Goal: Task Accomplishment & Management: Manage account settings

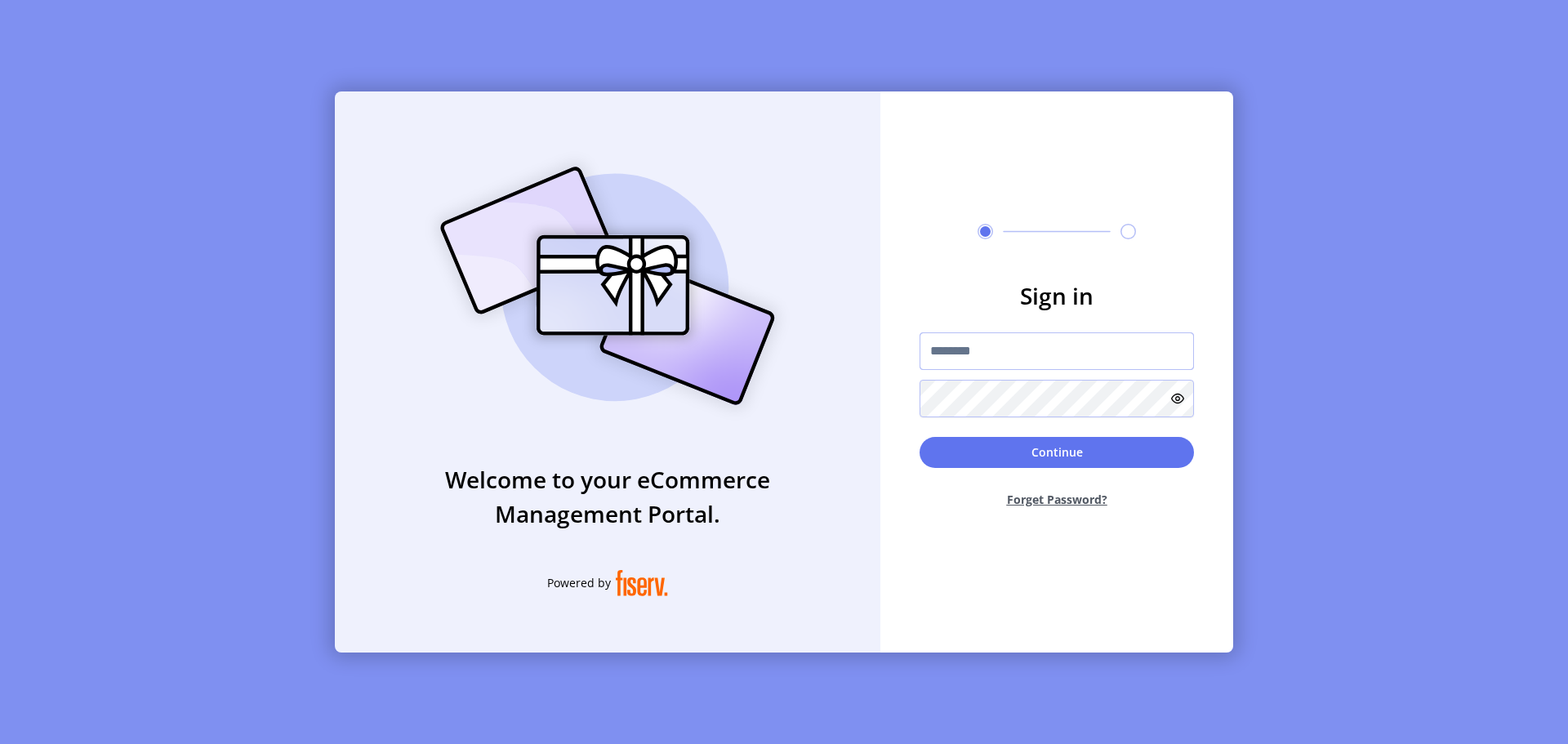
click at [1015, 349] on input "text" at bounding box center [1057, 351] width 275 height 38
type input "**********"
click at [984, 450] on button "Continue" at bounding box center [1057, 452] width 275 height 31
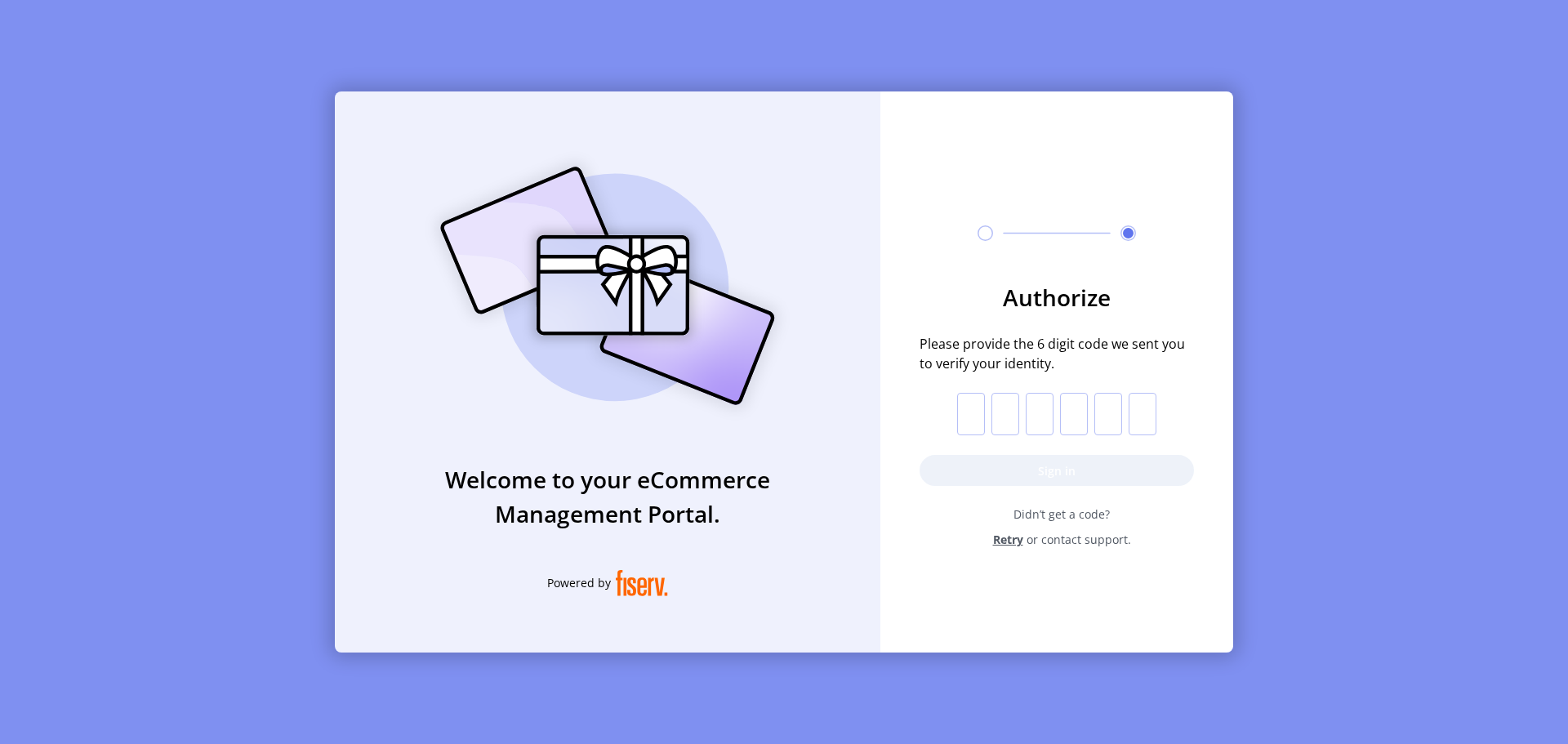
click at [968, 427] on input "text" at bounding box center [970, 413] width 27 height 42
paste input "*"
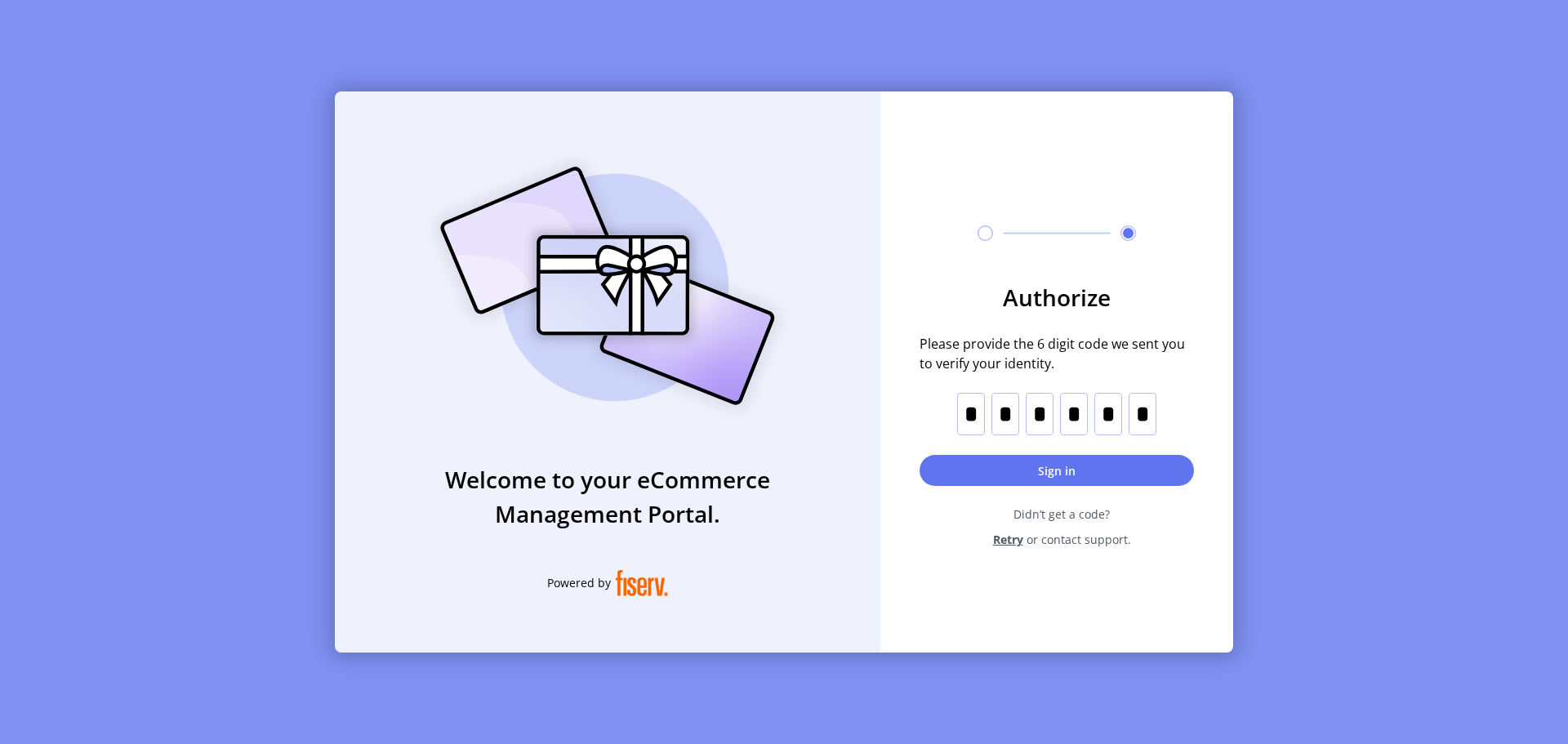
type input "*"
click at [990, 461] on button "Sign in" at bounding box center [1057, 470] width 275 height 31
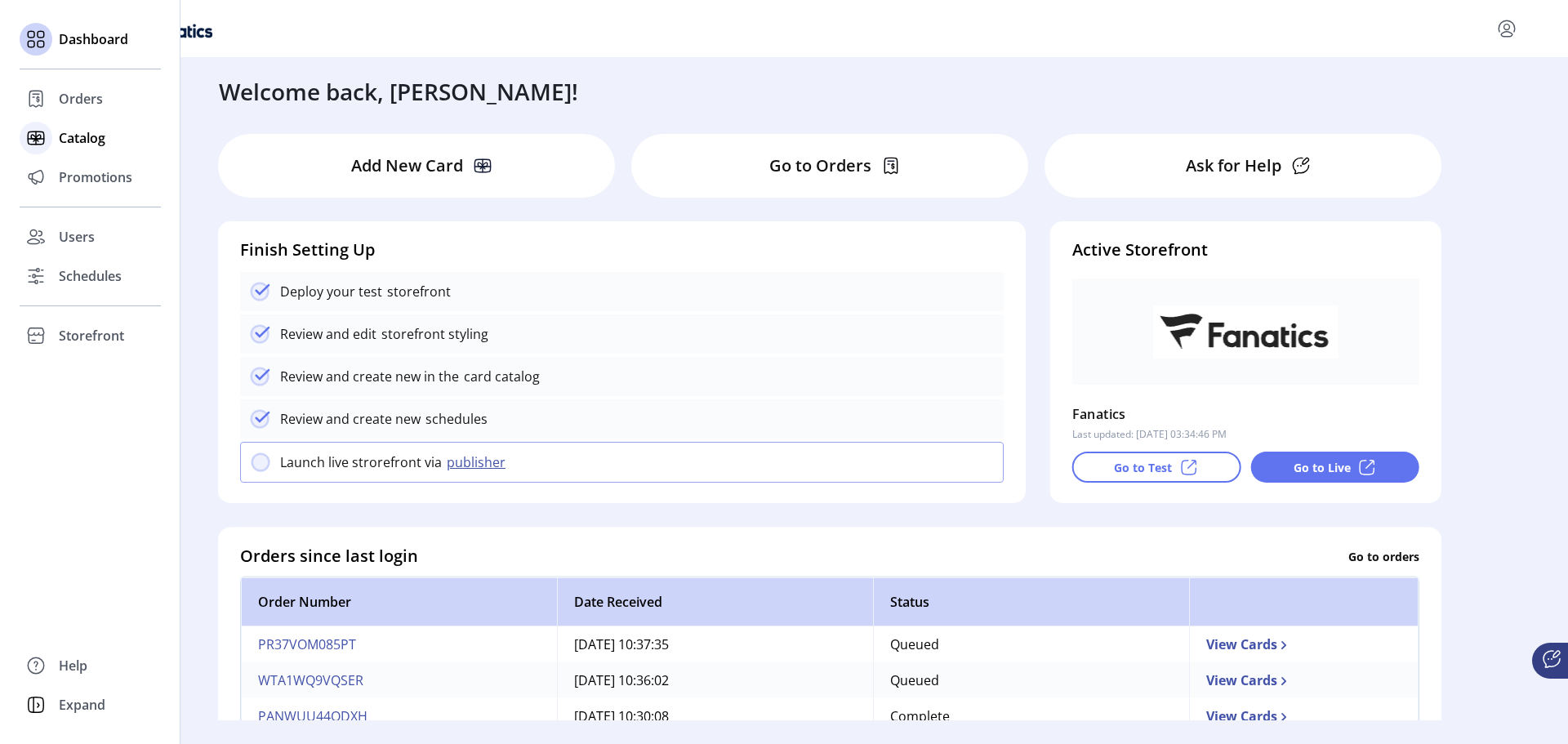
click at [63, 148] on div "Catalog" at bounding box center [90, 138] width 141 height 40
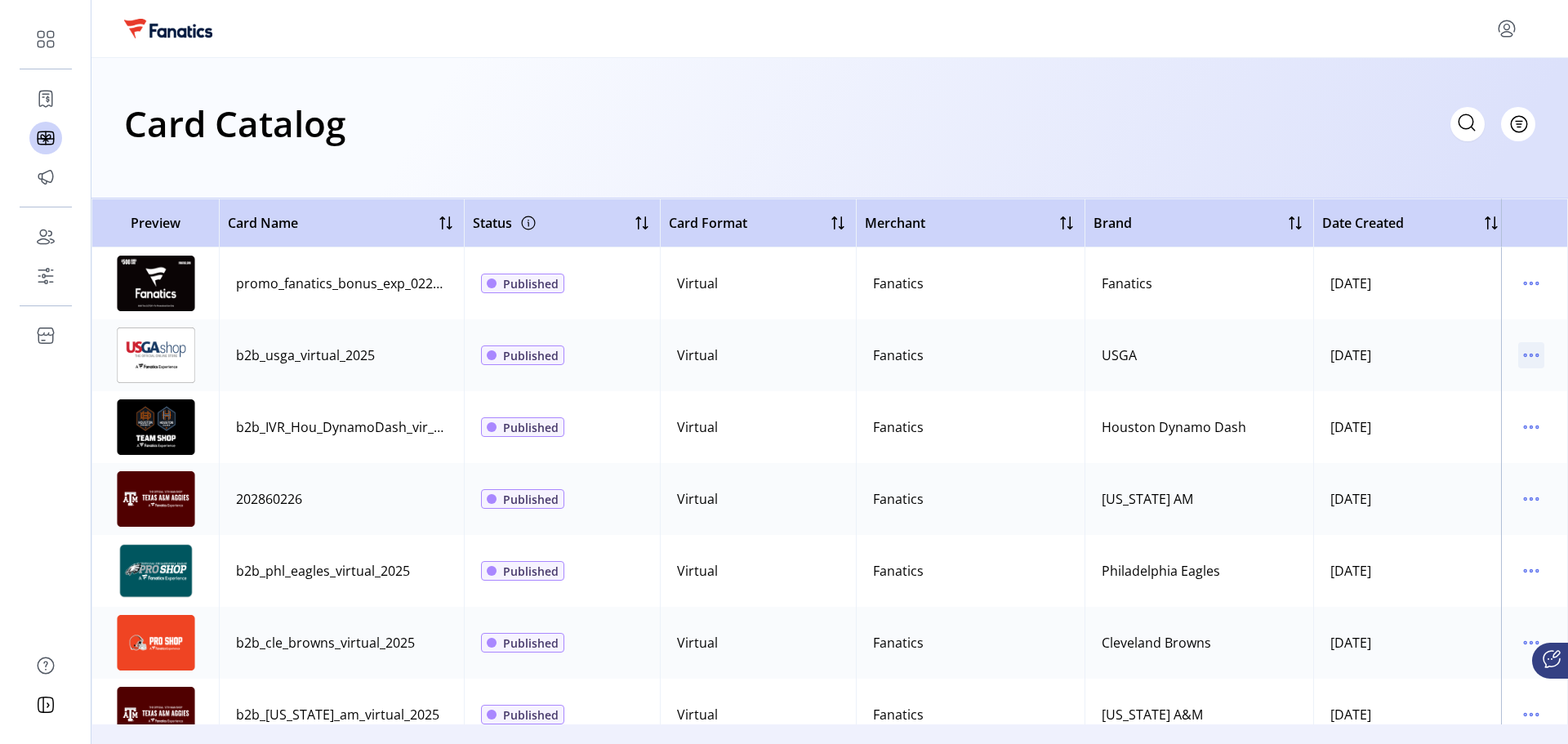
click at [1518, 360] on icon "menu" at bounding box center [1531, 356] width 26 height 26
click at [1460, 389] on span "View Details" at bounding box center [1454, 387] width 136 height 13
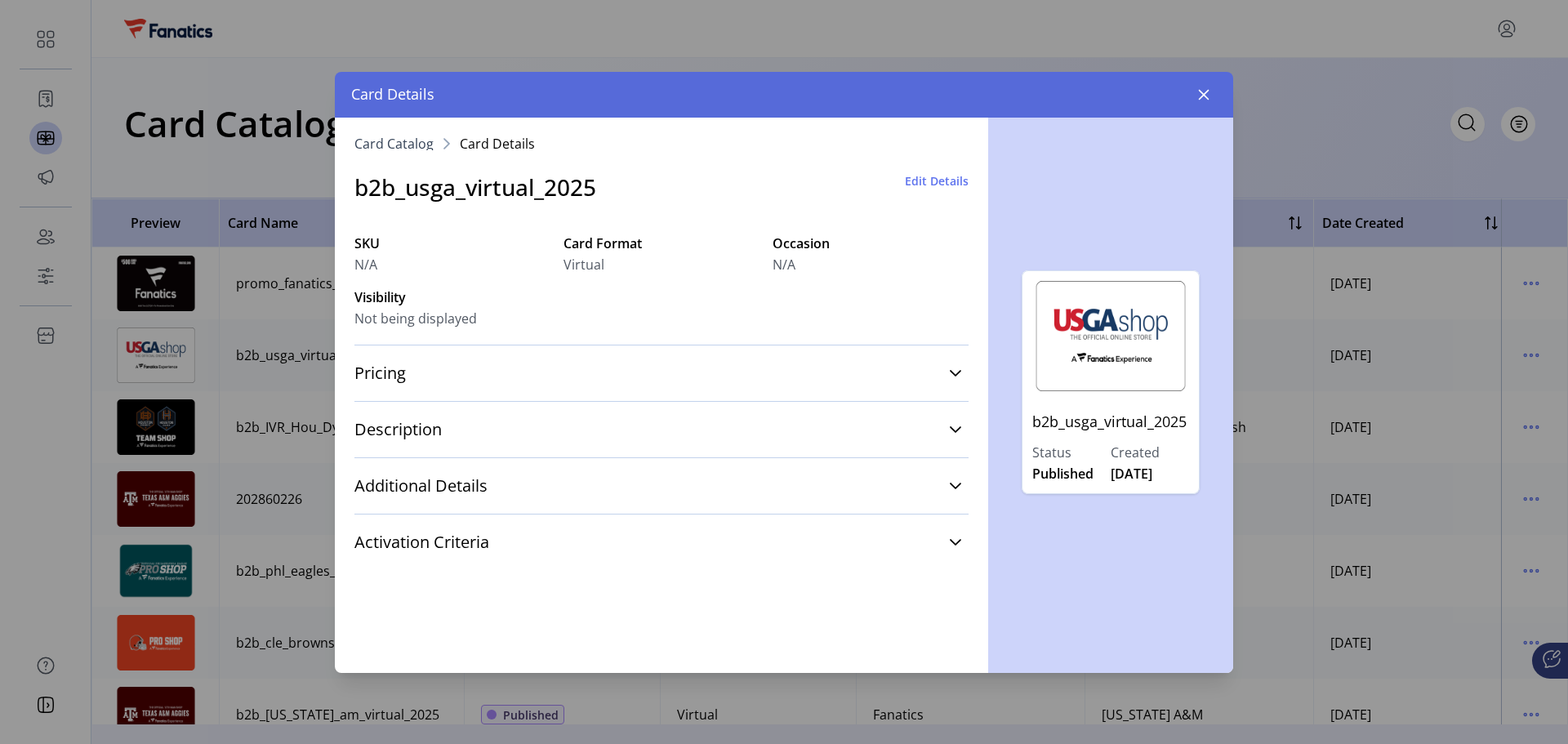
click at [792, 264] on span "N/A" at bounding box center [784, 265] width 23 height 20
click at [937, 188] on span "Edit Details" at bounding box center [936, 181] width 64 height 17
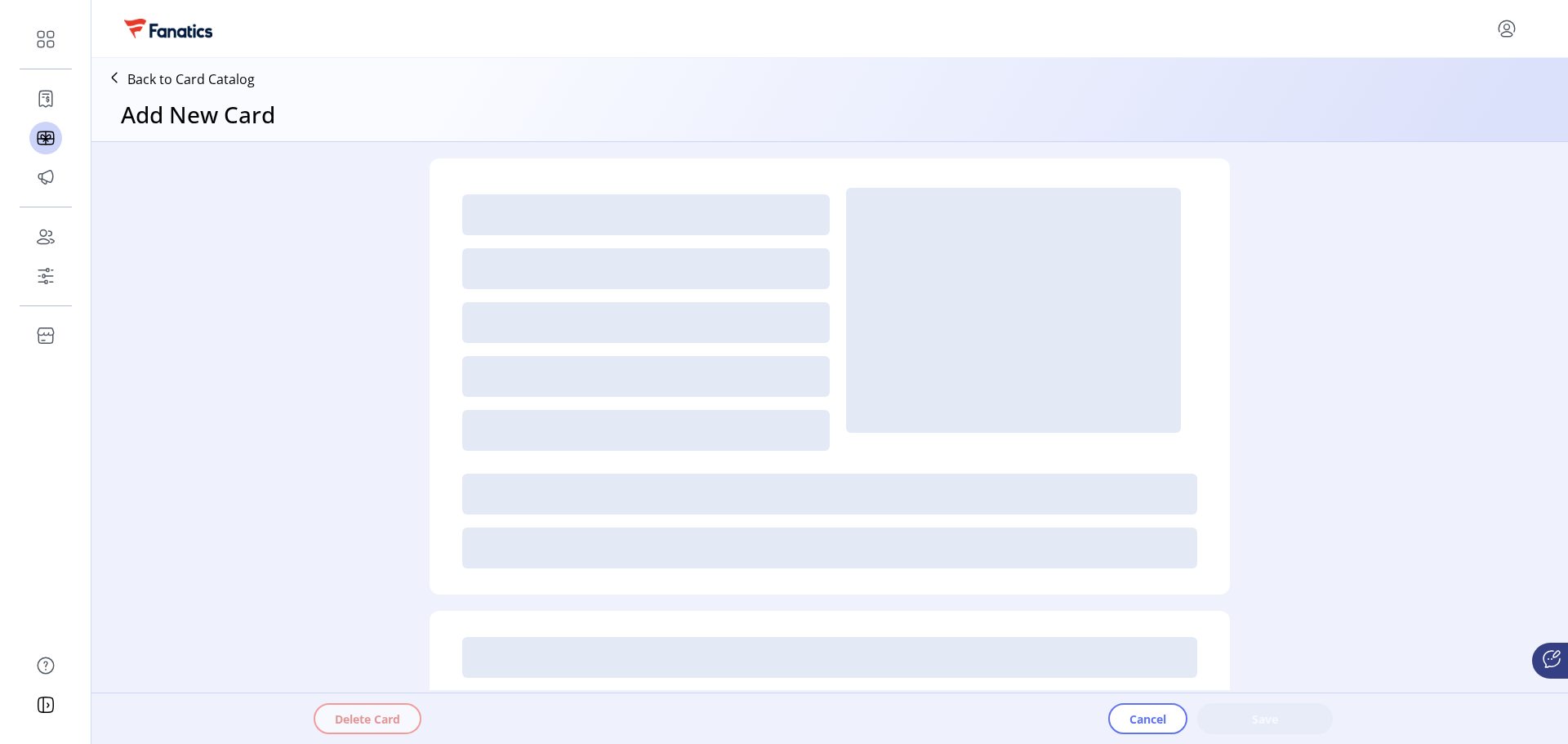
type textarea "**********"
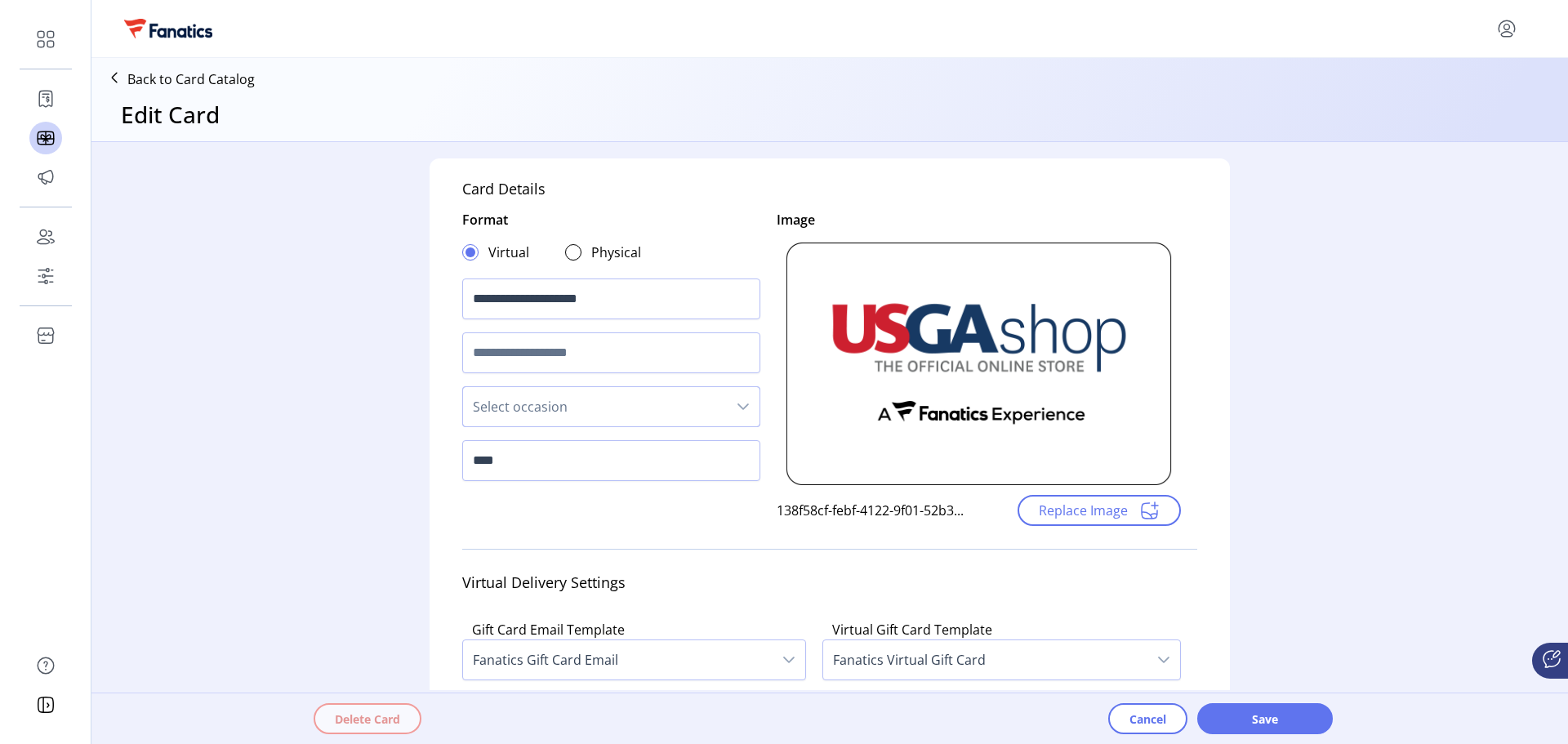
click at [672, 416] on span "Select occasion" at bounding box center [595, 407] width 264 height 40
click at [747, 514] on div "**********" at bounding box center [611, 368] width 298 height 316
click at [1144, 725] on span "Cancel" at bounding box center [1147, 720] width 37 height 17
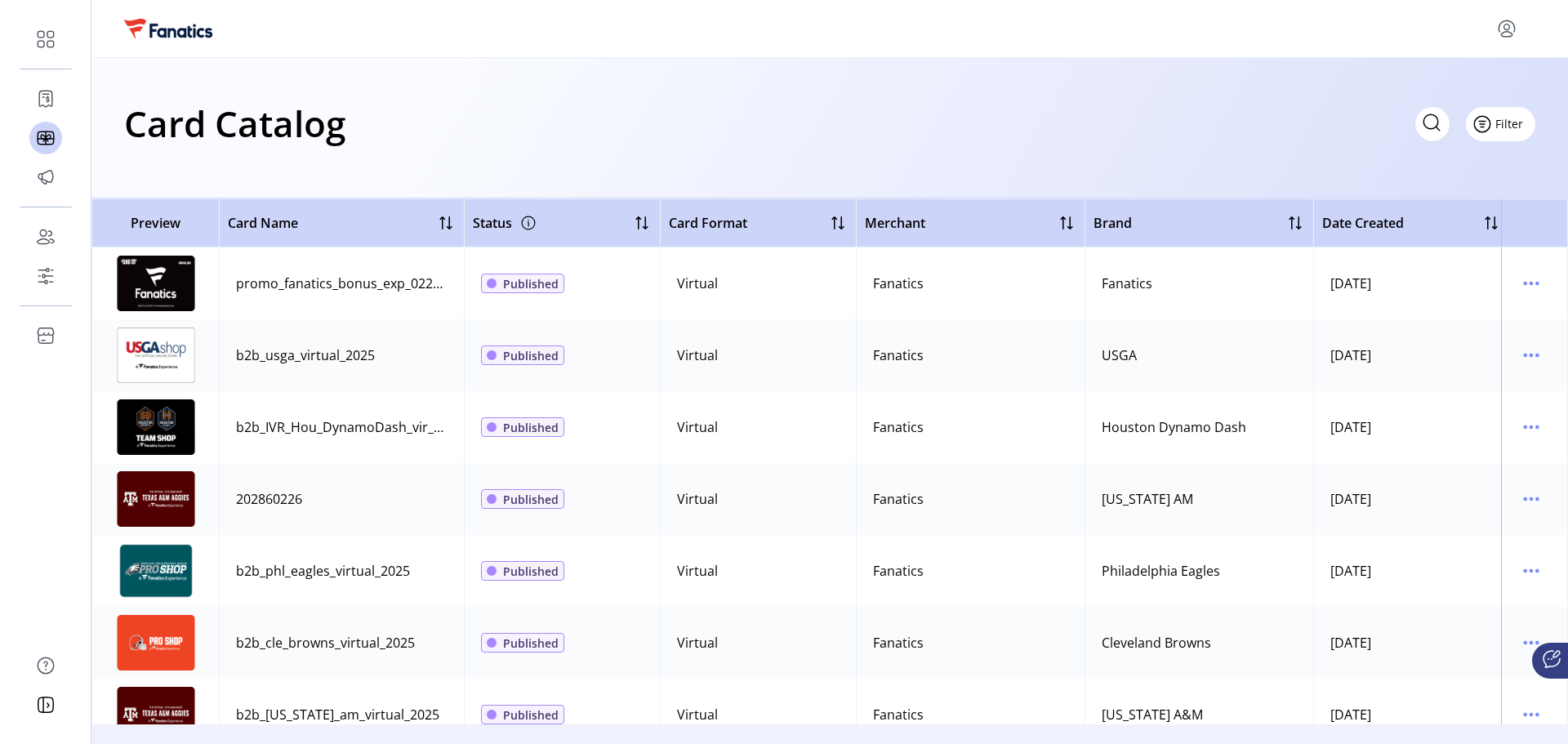
click at [1517, 126] on span "Filter" at bounding box center [1509, 123] width 27 height 17
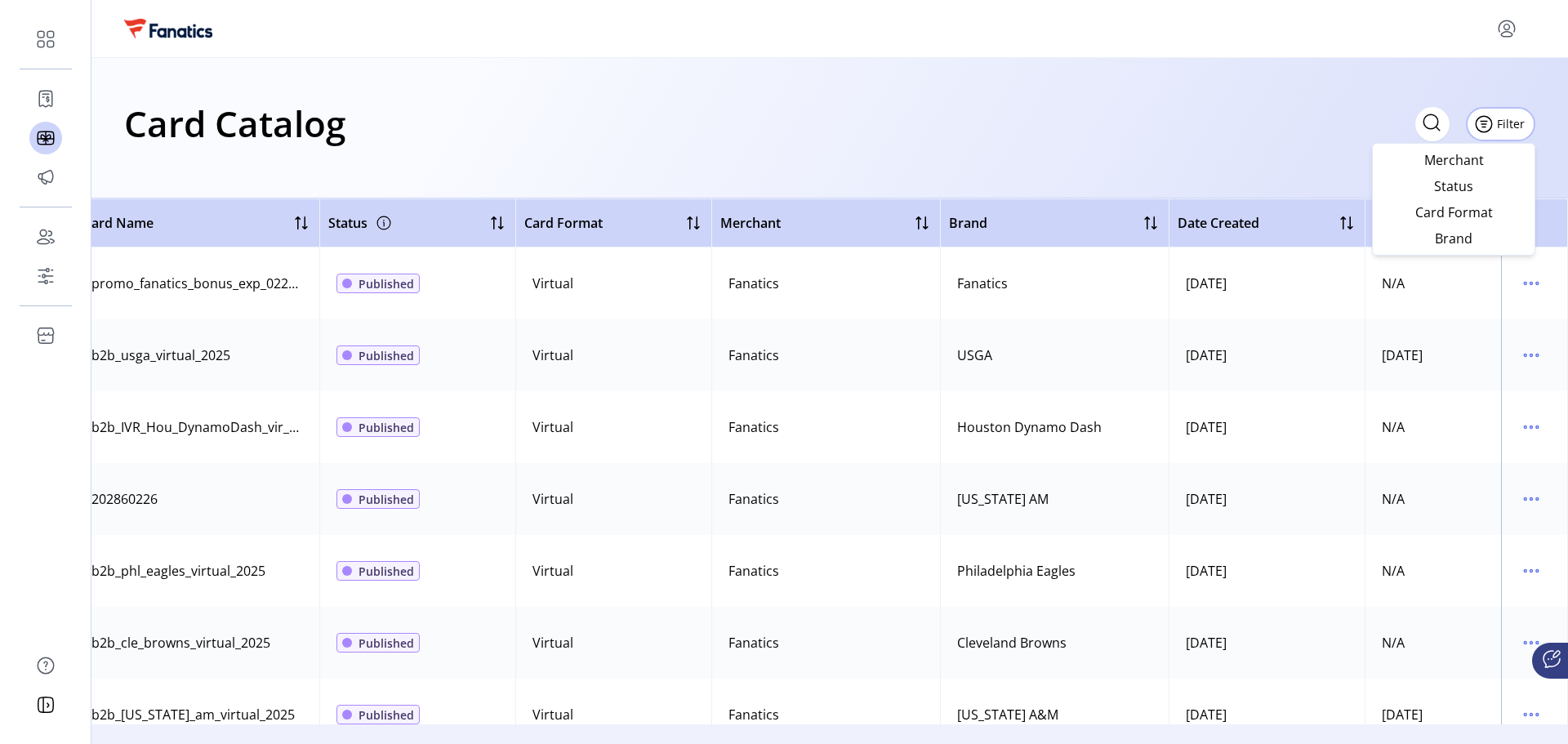
scroll to position [0, 213]
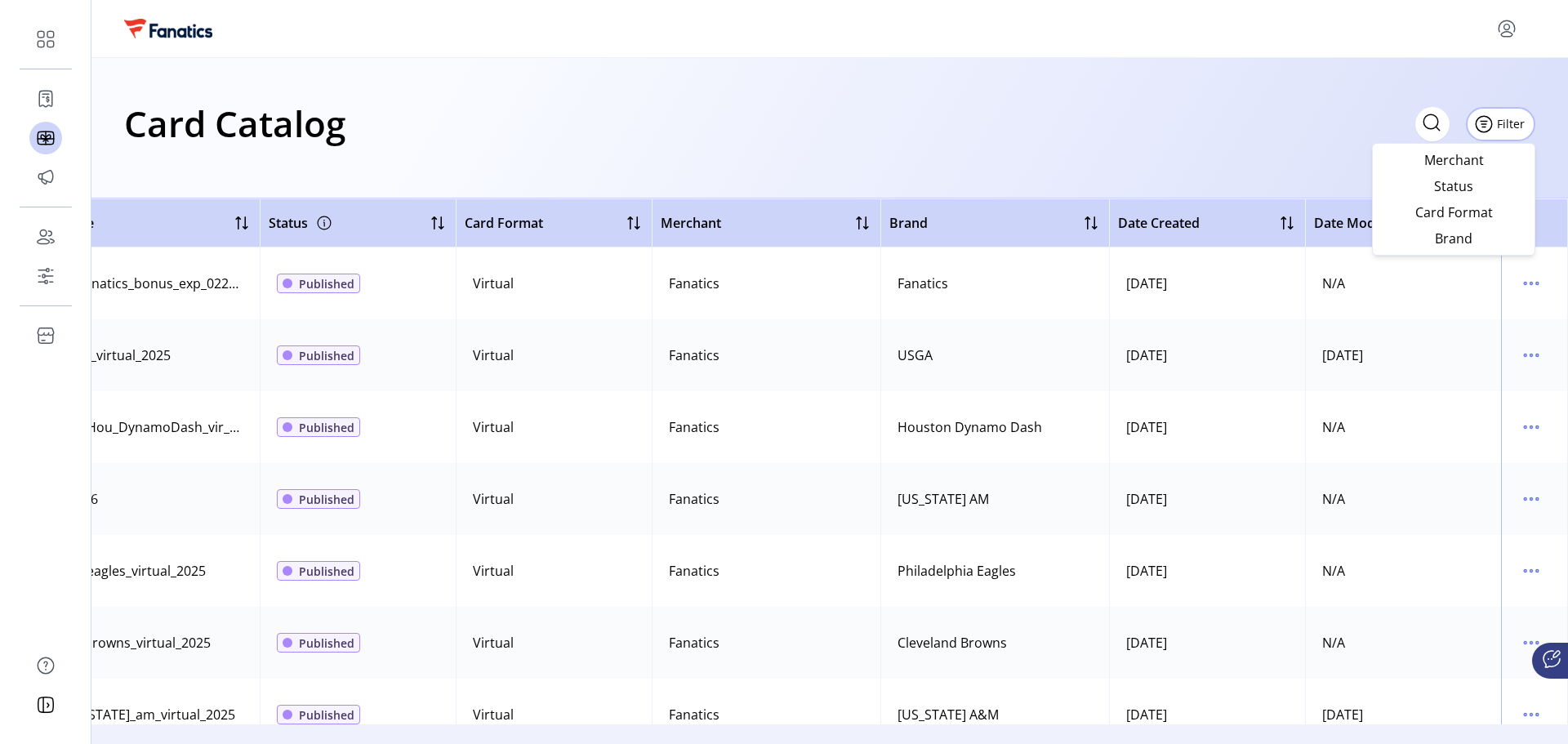
click at [1316, 134] on div "Card Catalog Filter Add New Card" at bounding box center [829, 123] width 1411 height 57
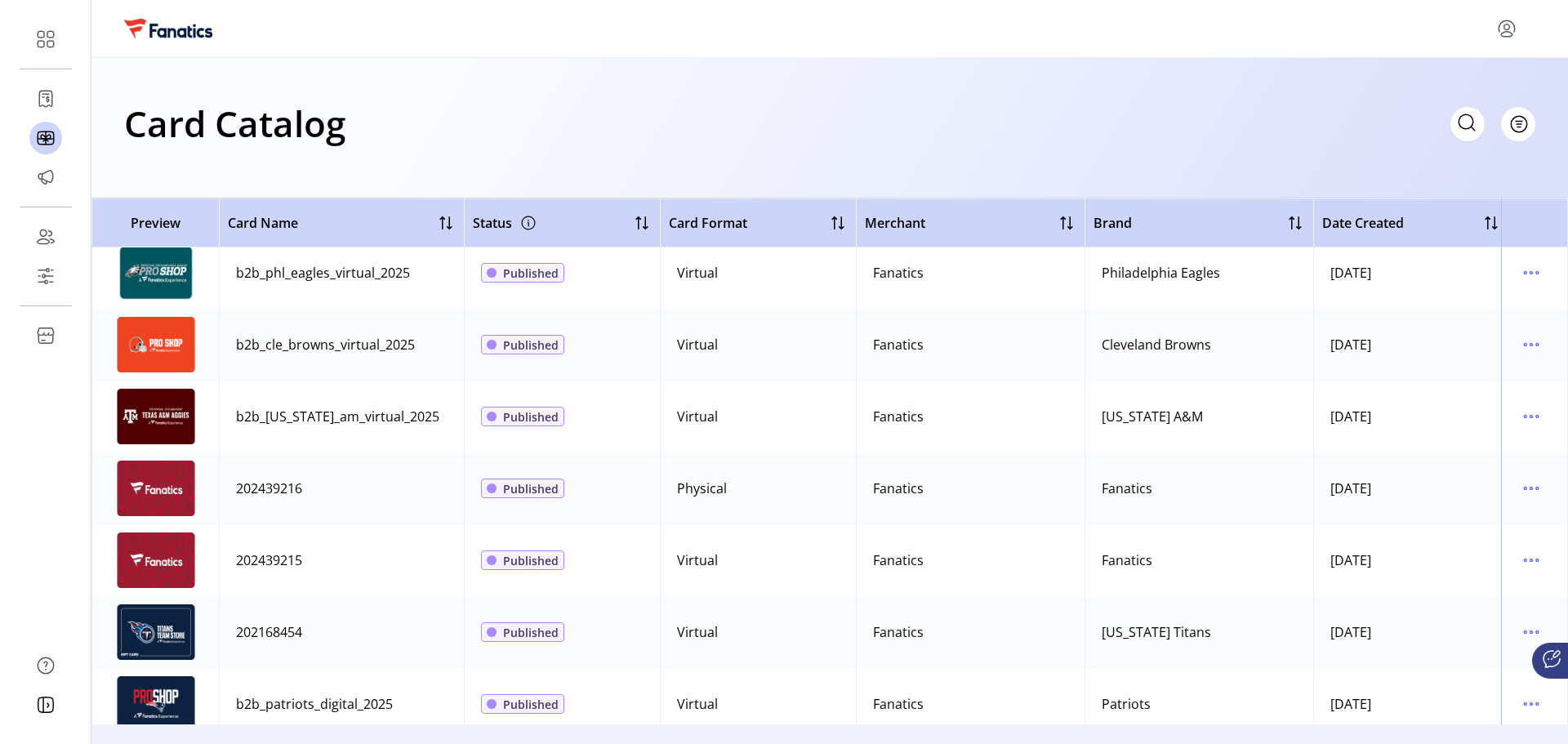
scroll to position [327, 0]
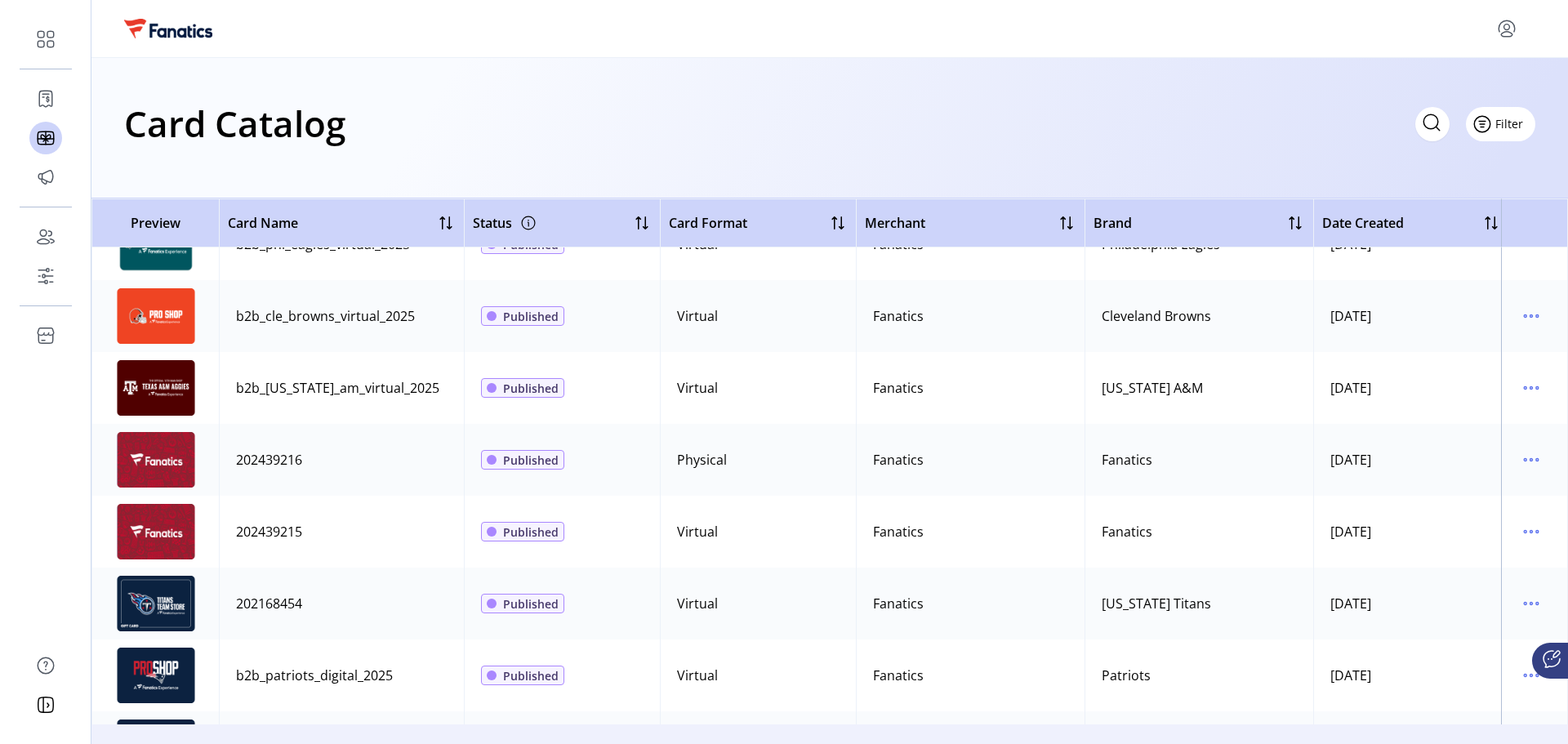
click at [1528, 126] on button "Filter" at bounding box center [1500, 124] width 70 height 34
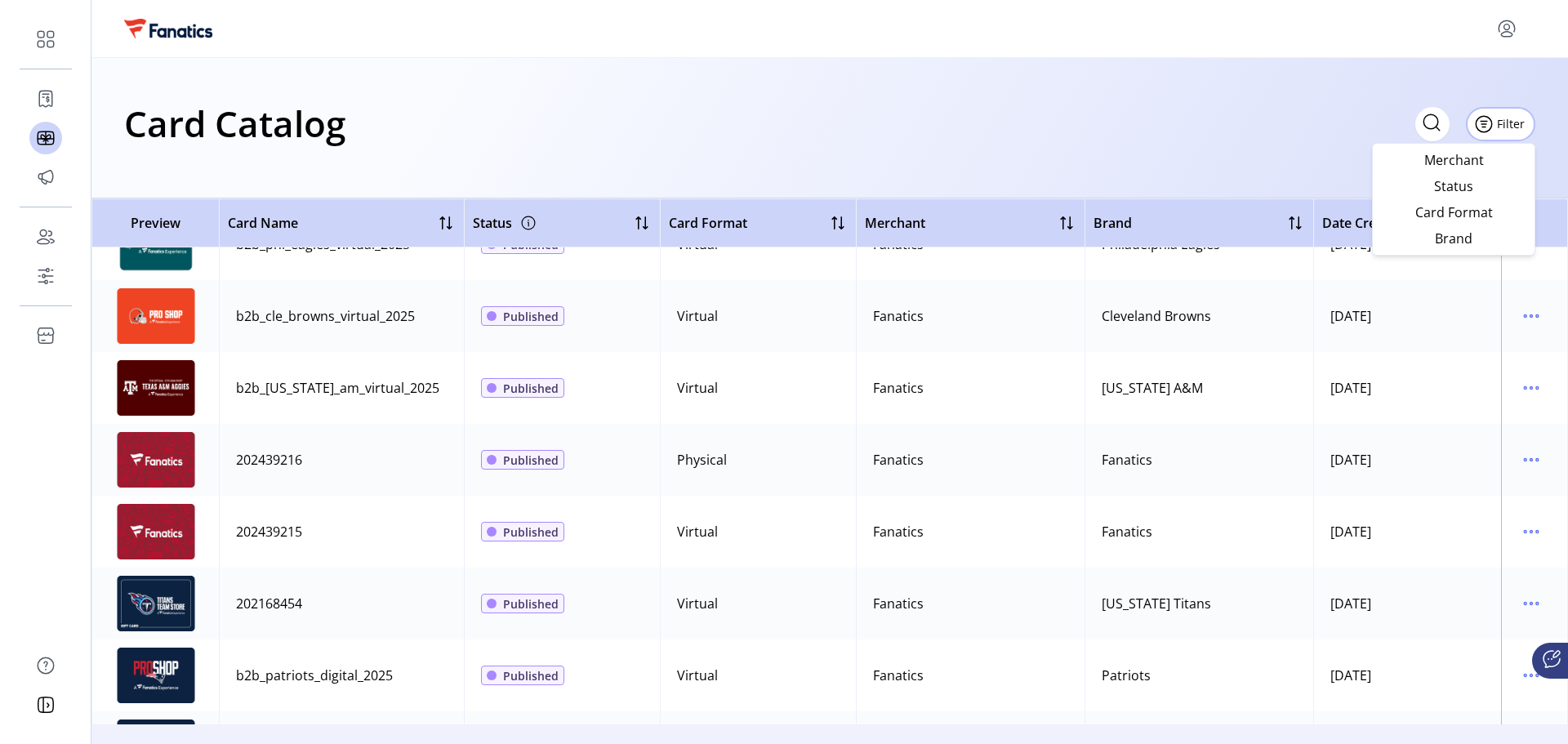
click at [1159, 157] on div "Card Catalog Filter Add New Card" at bounding box center [829, 128] width 1477 height 140
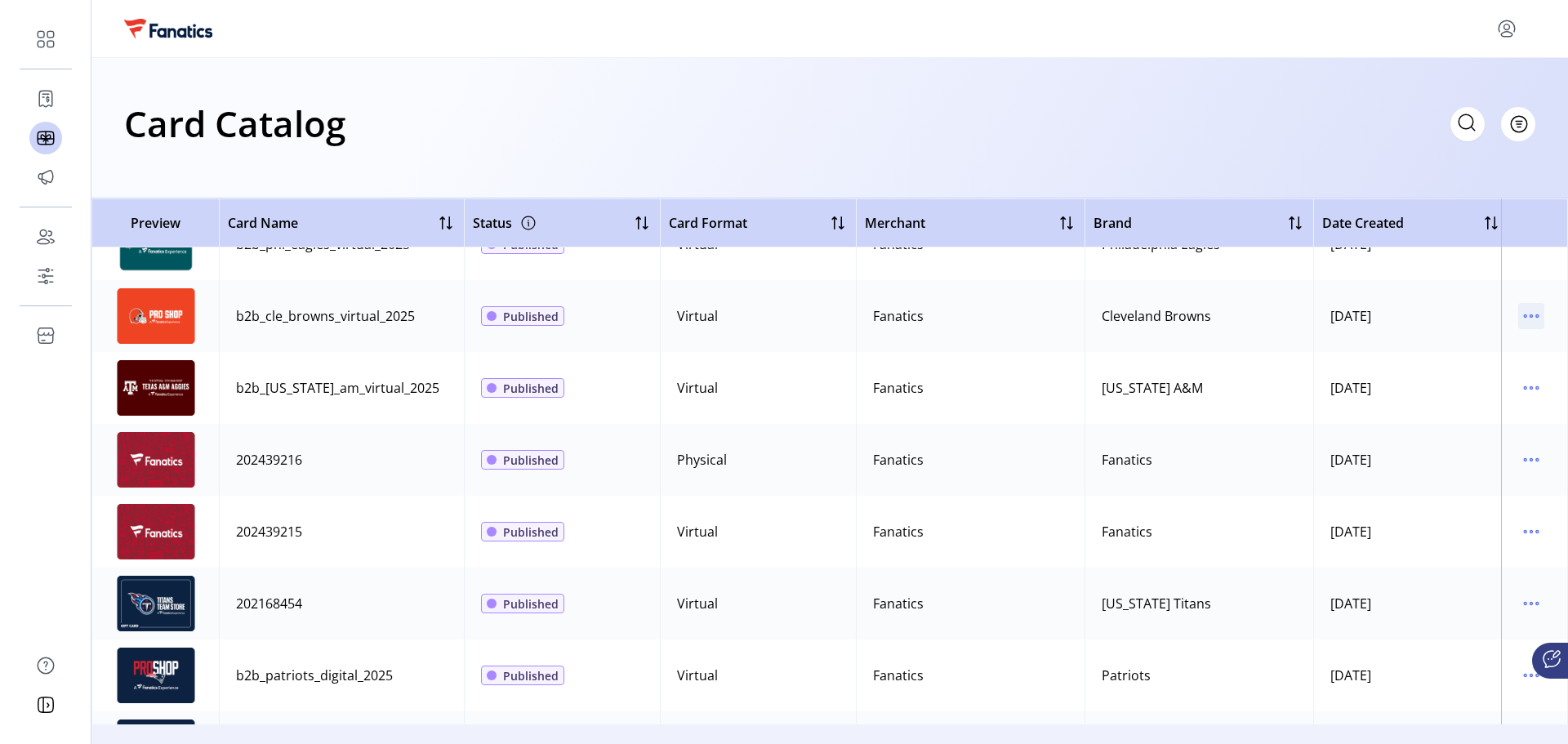
click at [1526, 315] on icon "menu" at bounding box center [1531, 316] width 26 height 26
click at [1464, 352] on span "View Details" at bounding box center [1454, 348] width 136 height 13
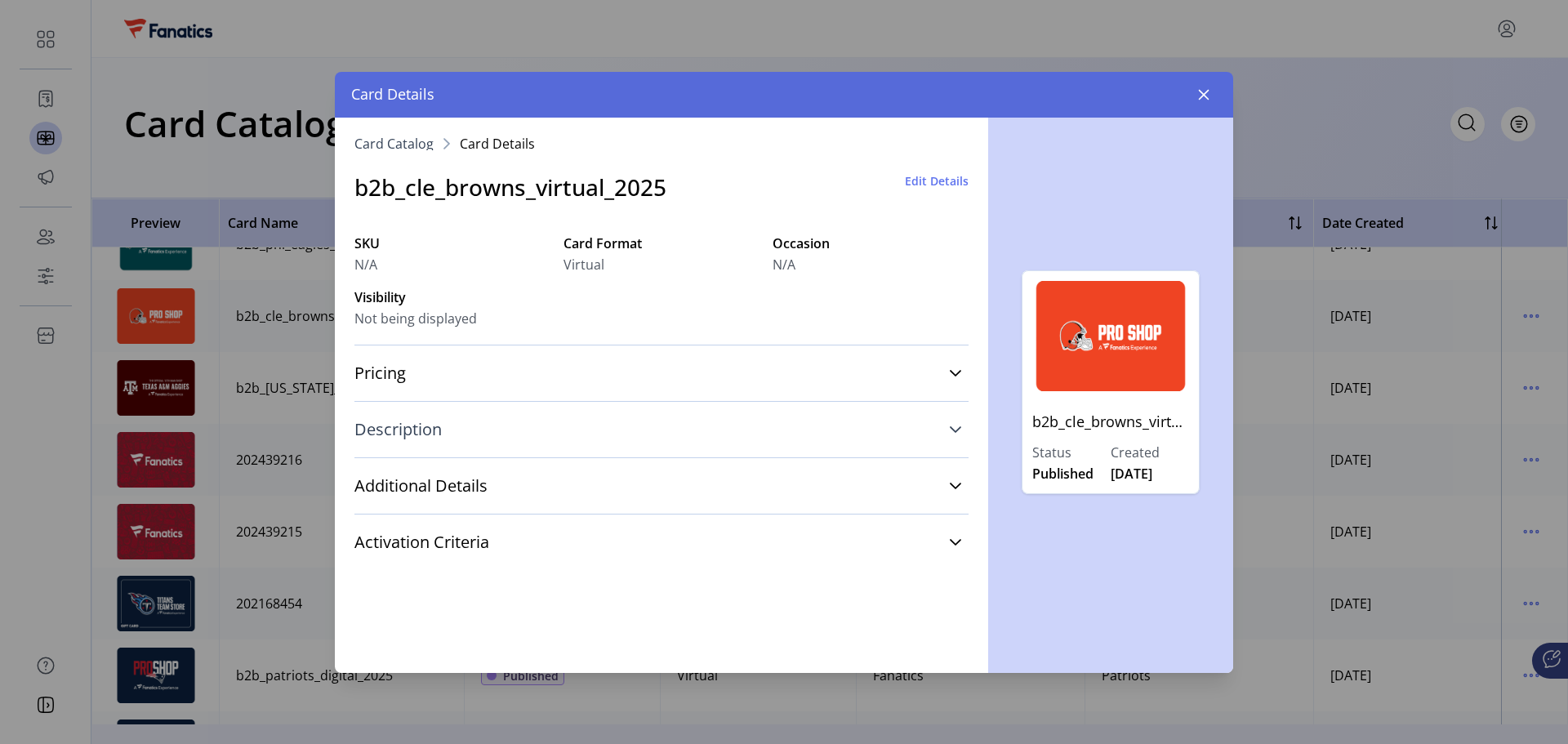
click at [938, 431] on link "Description" at bounding box center [662, 429] width 614 height 36
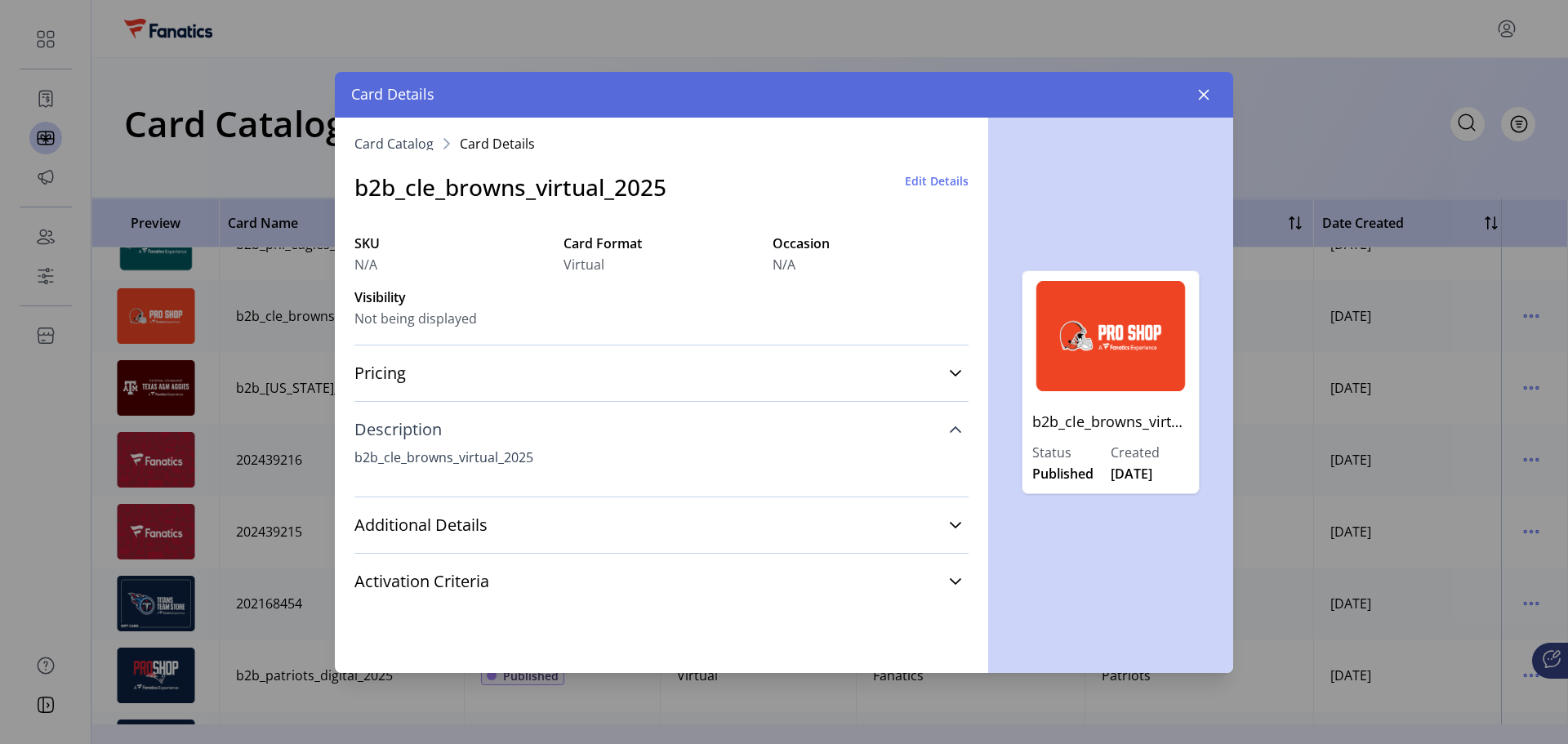
click at [938, 431] on link "Description" at bounding box center [662, 429] width 614 height 36
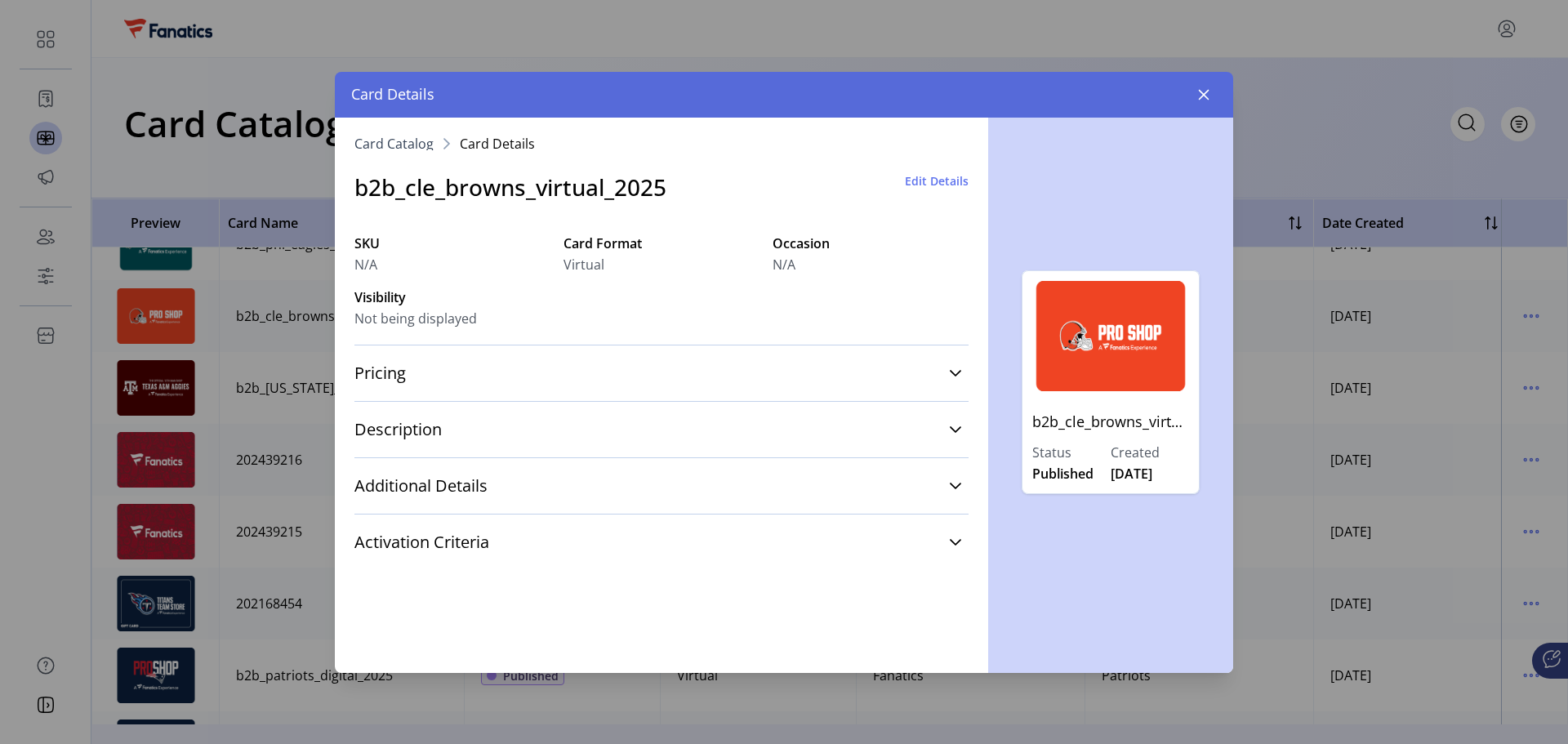
click at [945, 179] on span "Edit Details" at bounding box center [936, 181] width 64 height 17
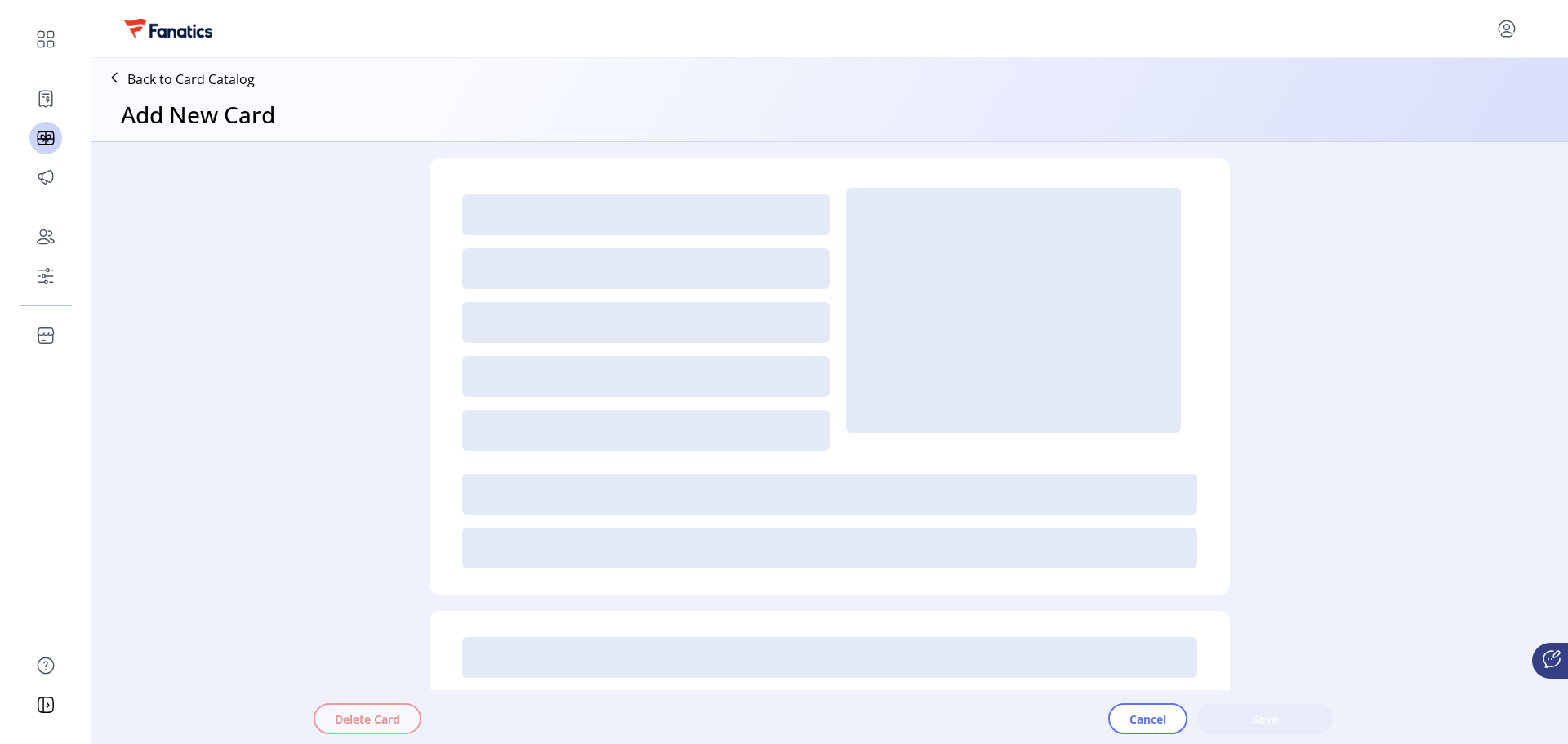
type textarea "**********"
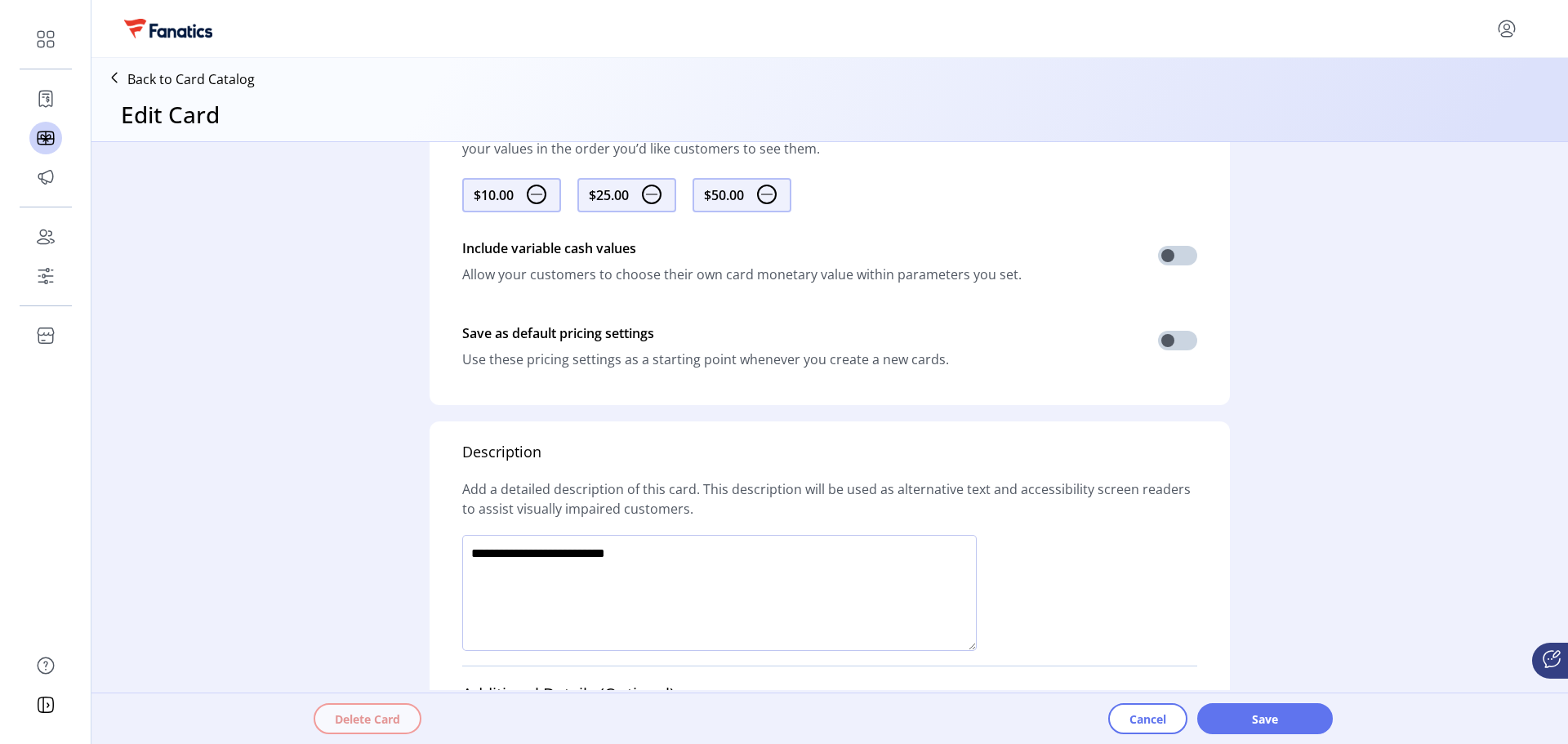
scroll to position [885, 0]
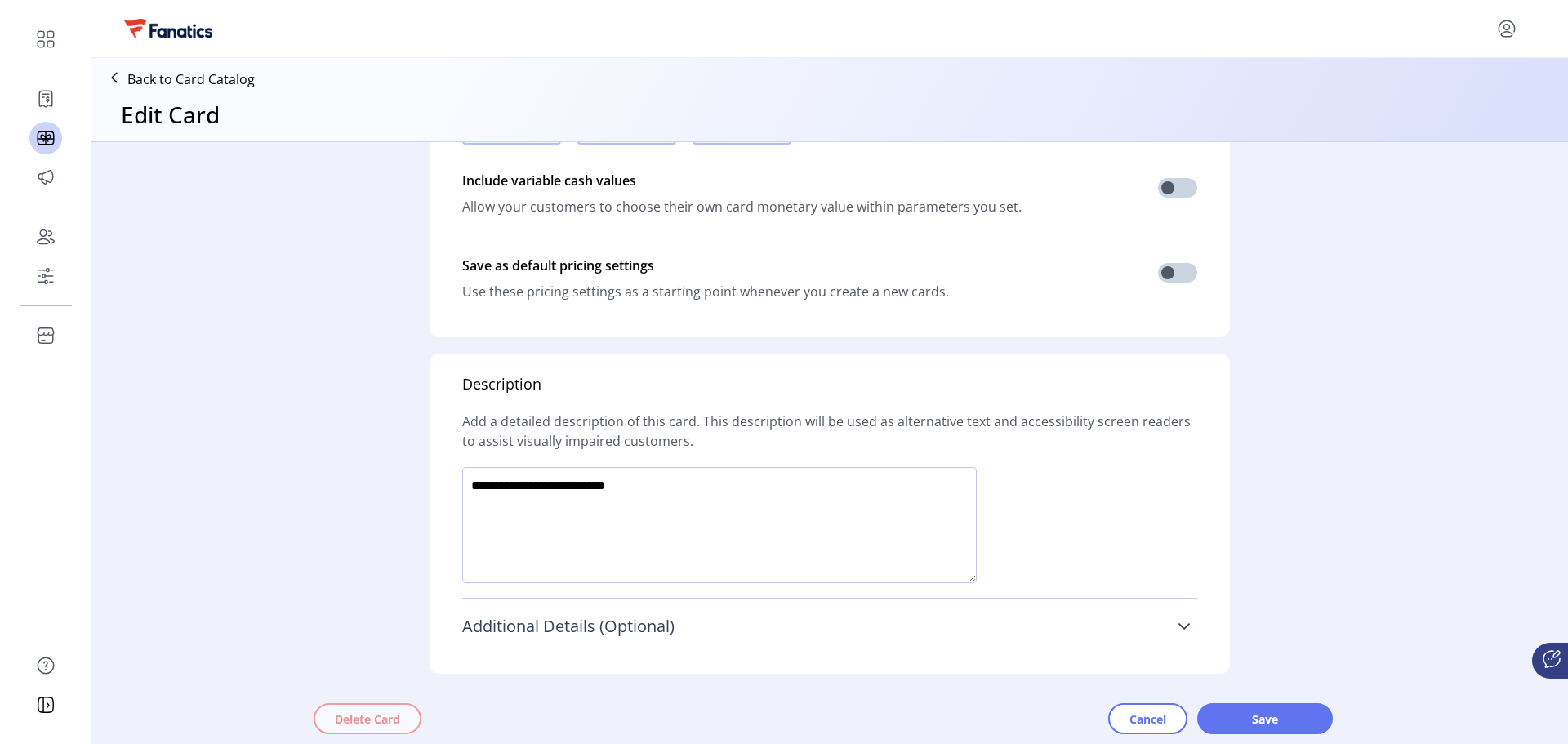
click at [628, 627] on span "Additional Details (Optional)" at bounding box center [568, 626] width 213 height 16
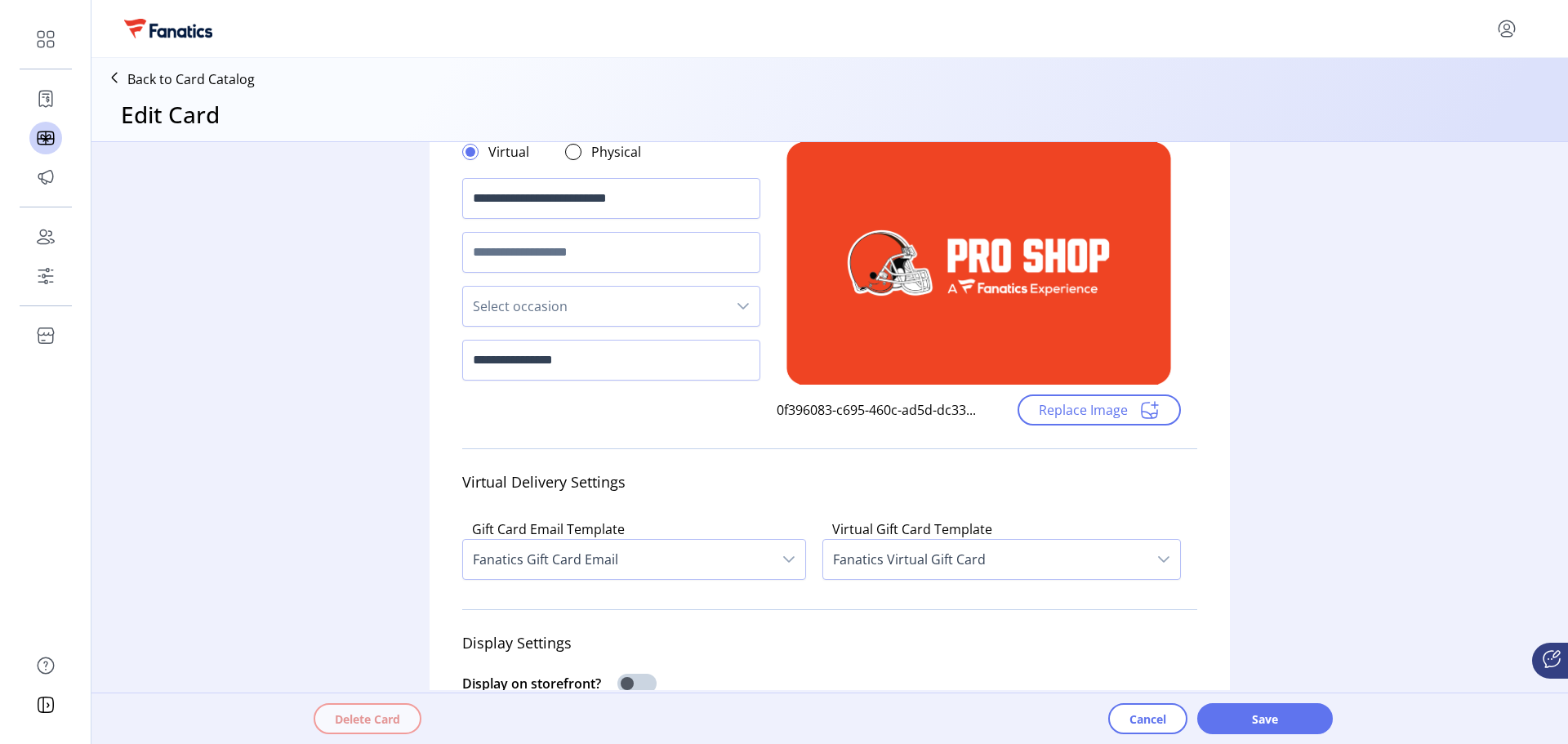
scroll to position [0, 0]
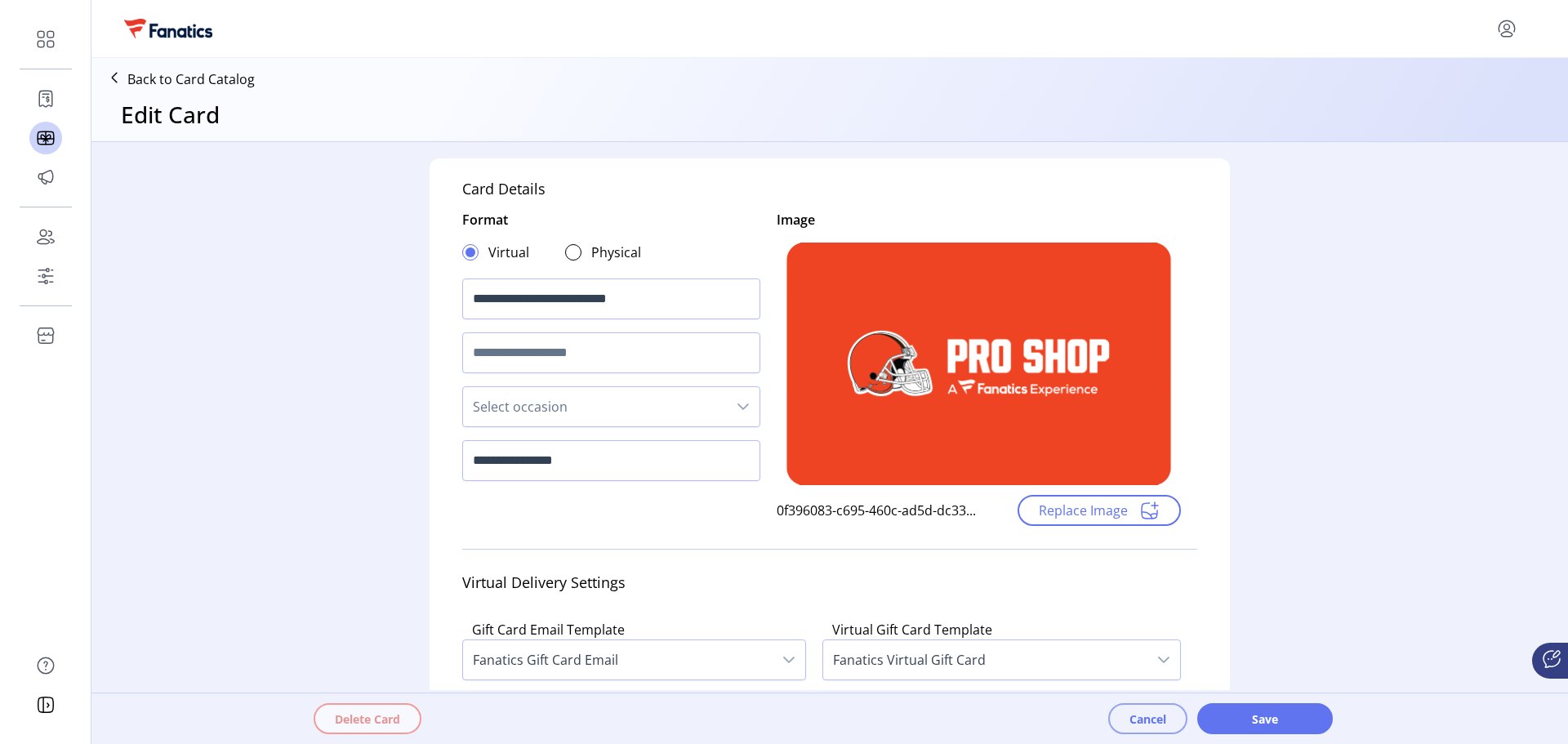
click at [1131, 725] on span "Cancel" at bounding box center [1147, 720] width 37 height 17
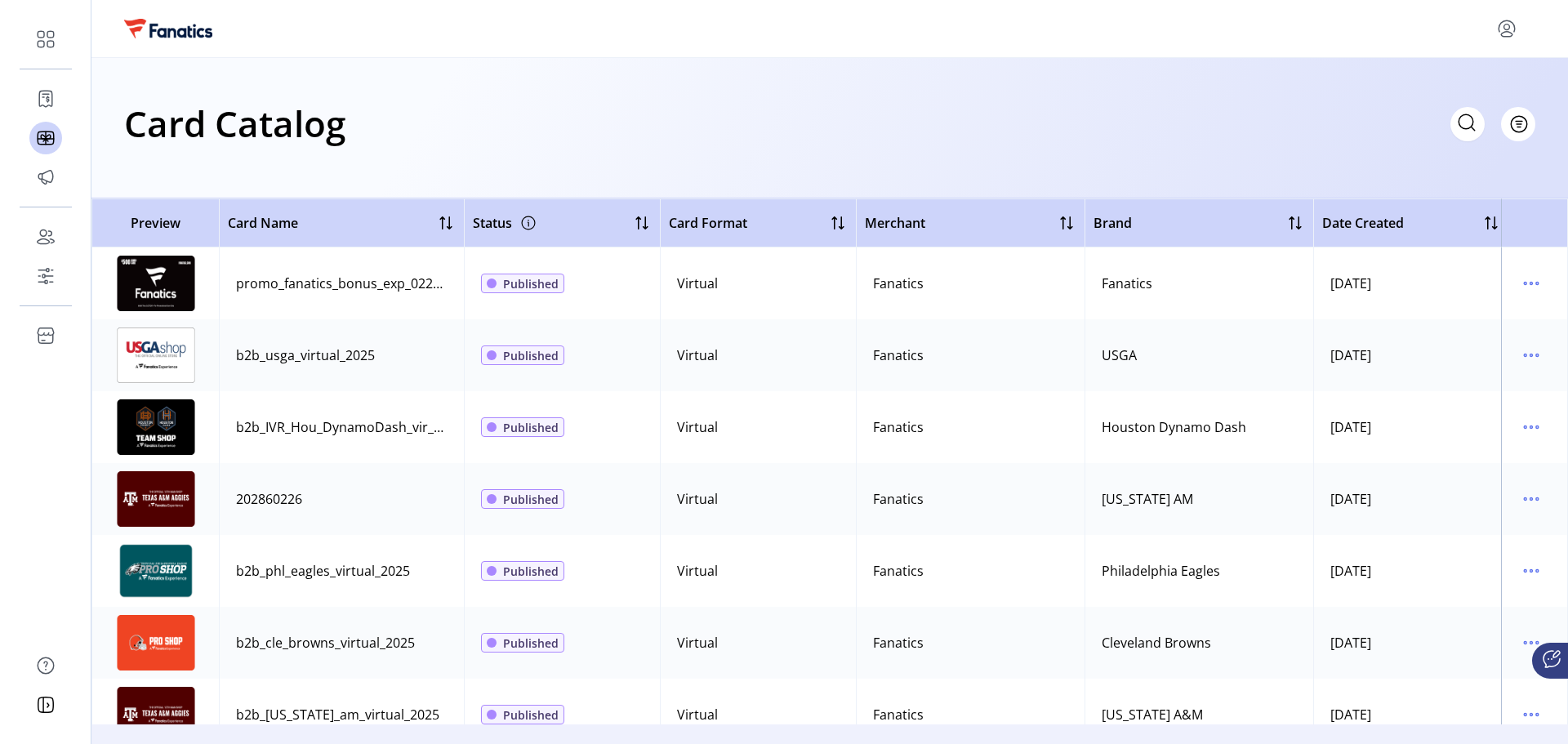
click at [652, 127] on div "Card Catalog Filter Add New Card" at bounding box center [829, 123] width 1411 height 57
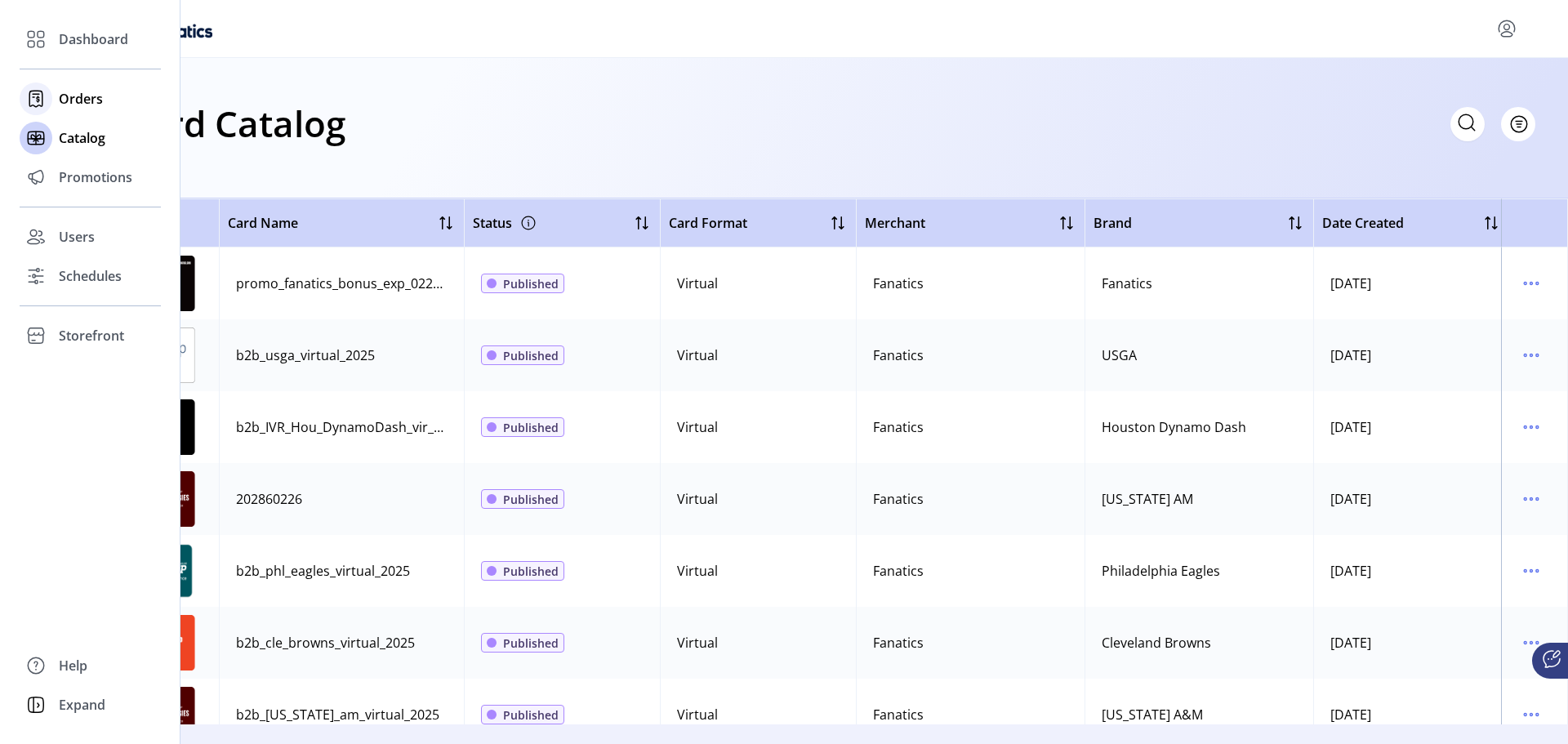
click at [119, 108] on div "Orders" at bounding box center [90, 99] width 141 height 40
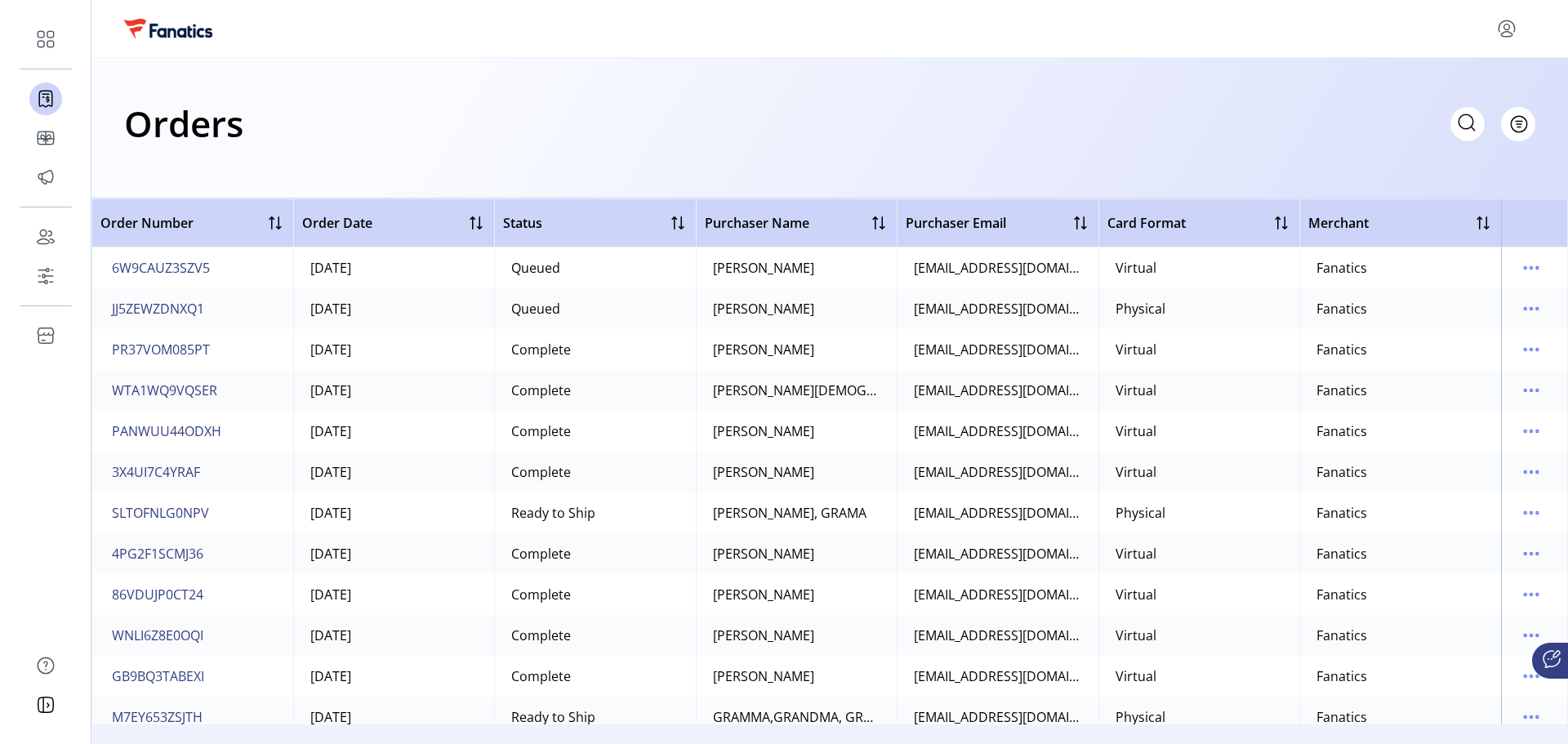
scroll to position [82, 0]
click at [846, 637] on div "GRAMMA,GRANDMA, GRANDPA AND" at bounding box center [796, 636] width 168 height 20
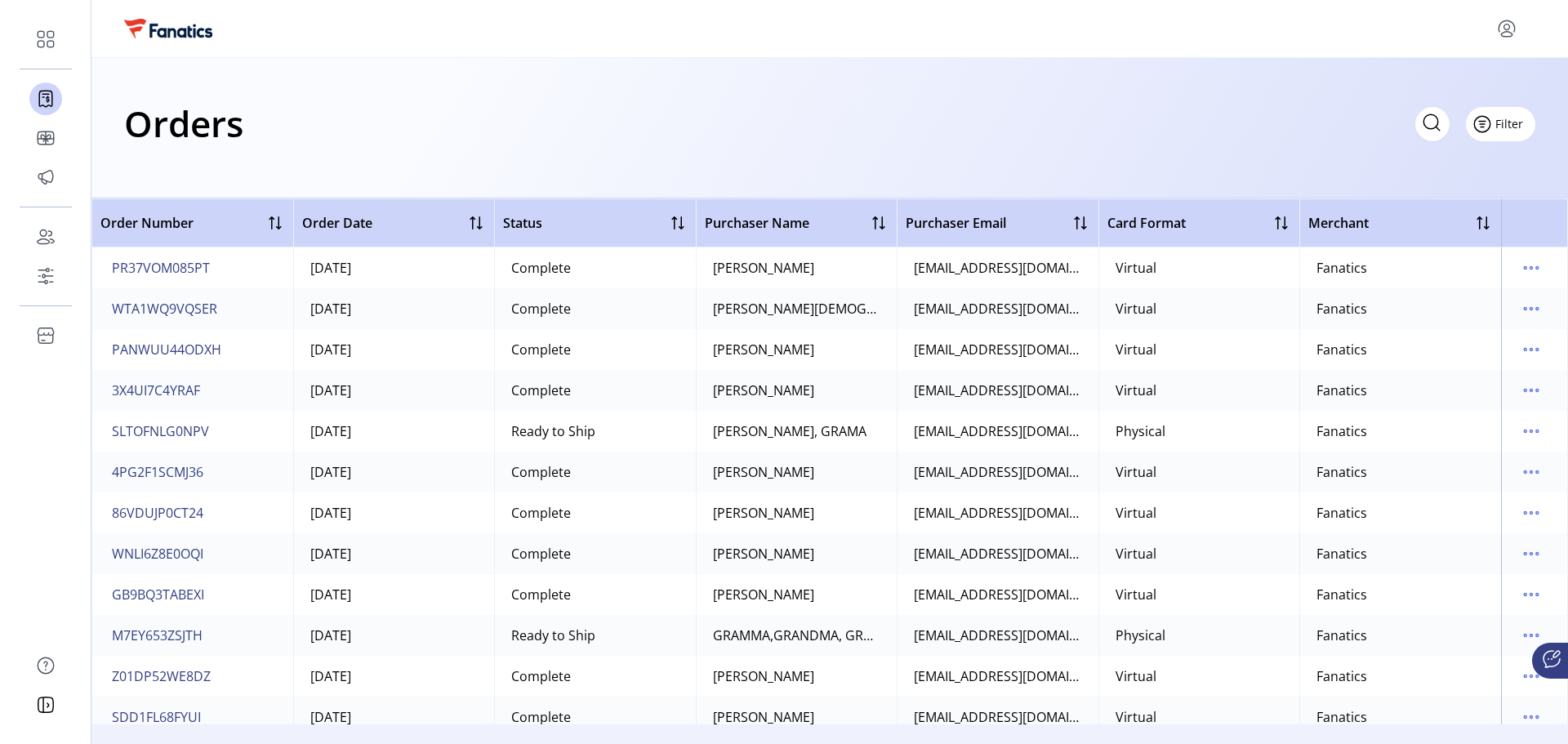
click at [1527, 123] on button "Filter" at bounding box center [1500, 124] width 70 height 34
click at [1157, 156] on div "Orders Filter Focused All Orders" at bounding box center [829, 128] width 1477 height 140
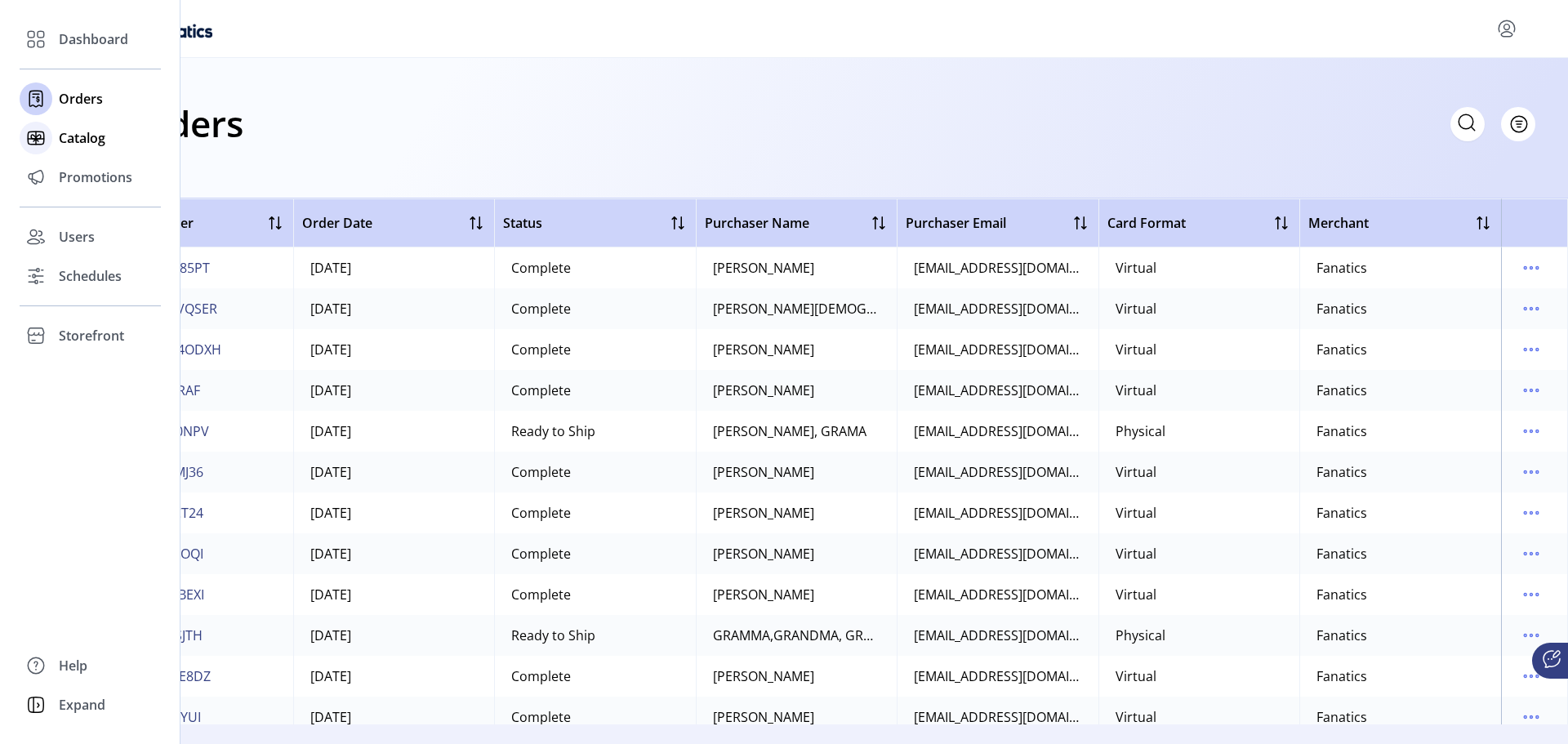
click at [53, 133] on div "Catalog" at bounding box center [90, 138] width 141 height 40
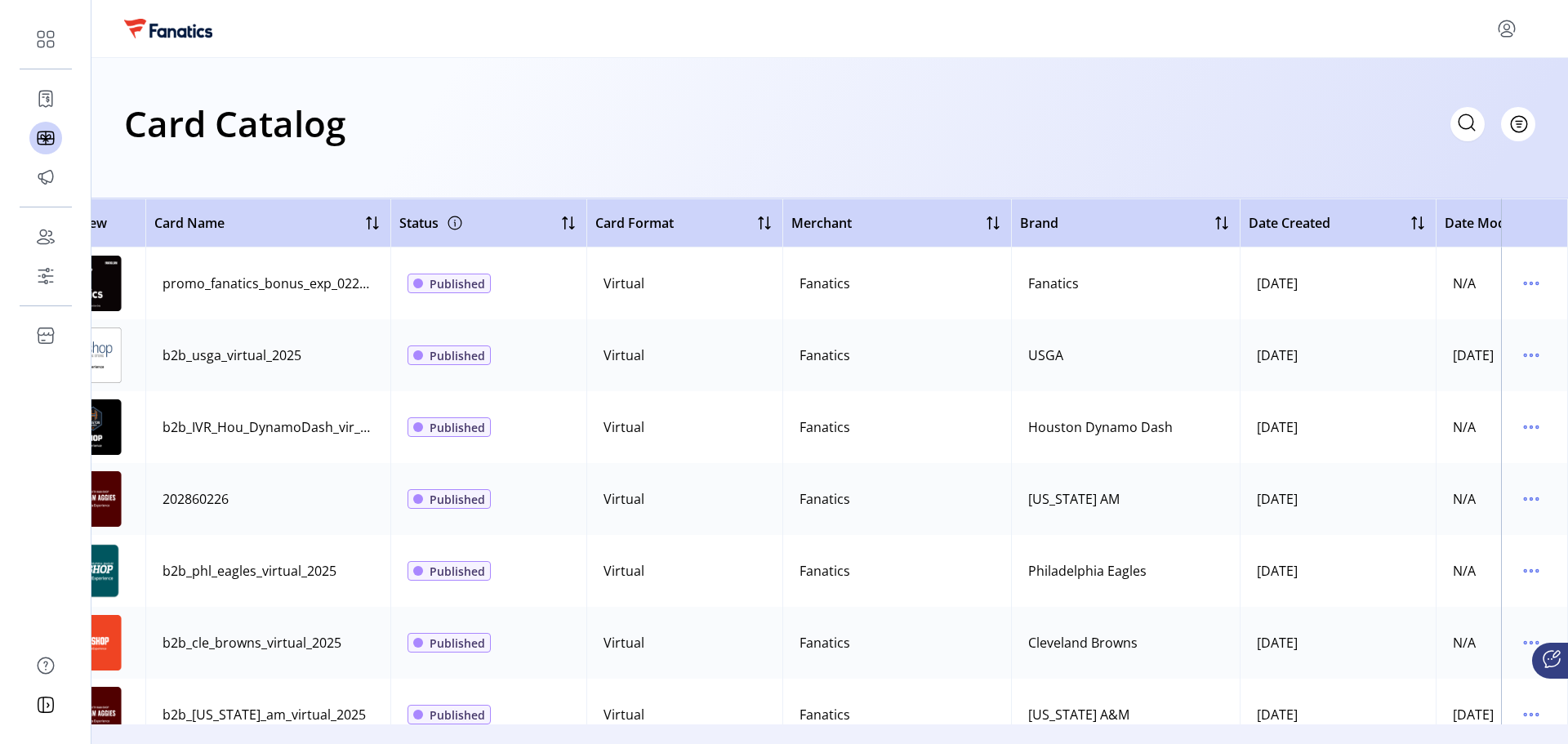
scroll to position [0, 88]
